Goal: Check status

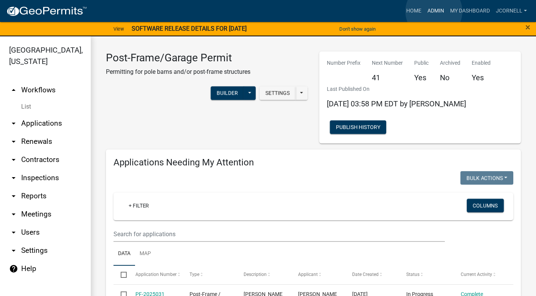
click at [312, 11] on link "Admin" at bounding box center [436, 11] width 23 height 14
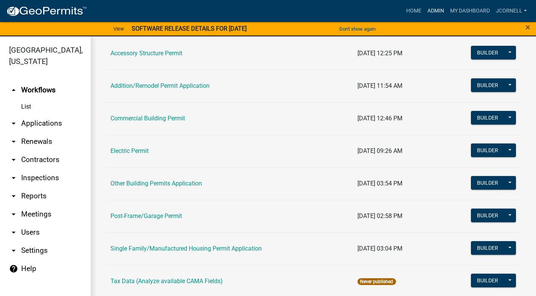
scroll to position [89, 0]
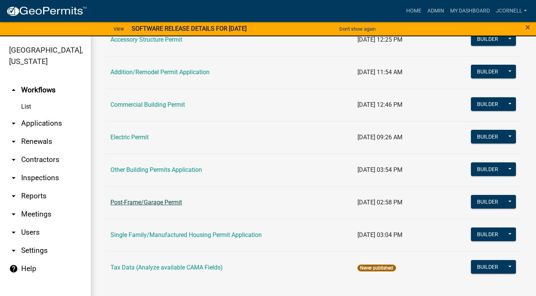
click at [161, 205] on link "Post-Frame/Garage Permit" at bounding box center [147, 202] width 72 height 7
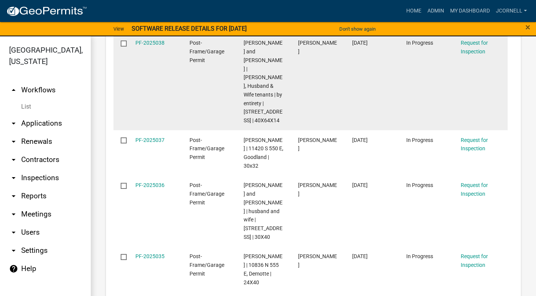
scroll to position [1552, 0]
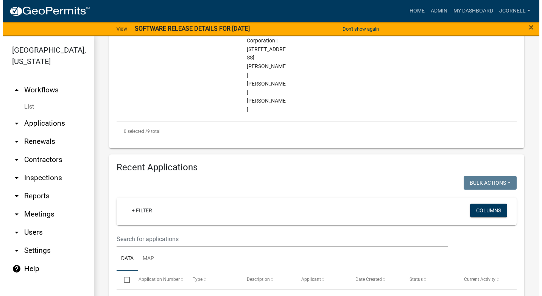
scroll to position [1139, 0]
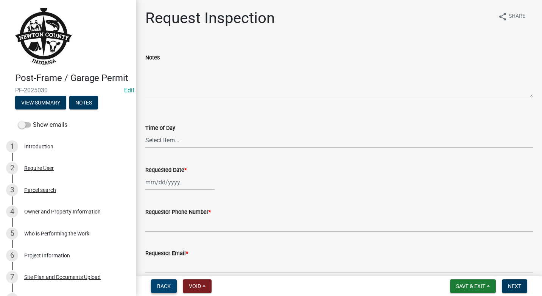
click at [167, 248] on span "Back" at bounding box center [164, 286] width 14 height 6
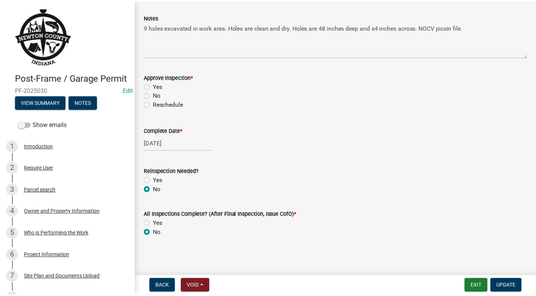
scroll to position [96, 0]
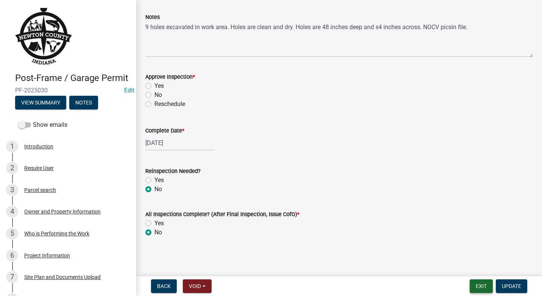
click at [312, 248] on button "Exit" at bounding box center [481, 286] width 23 height 14
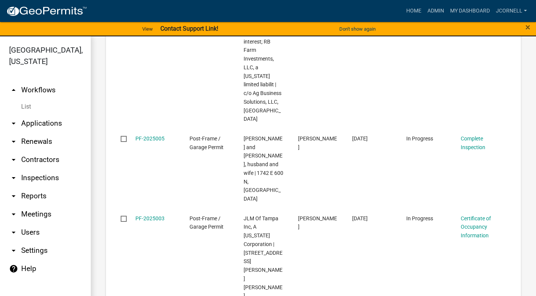
scroll to position [1060, 0]
